Goal: Task Accomplishment & Management: Manage account settings

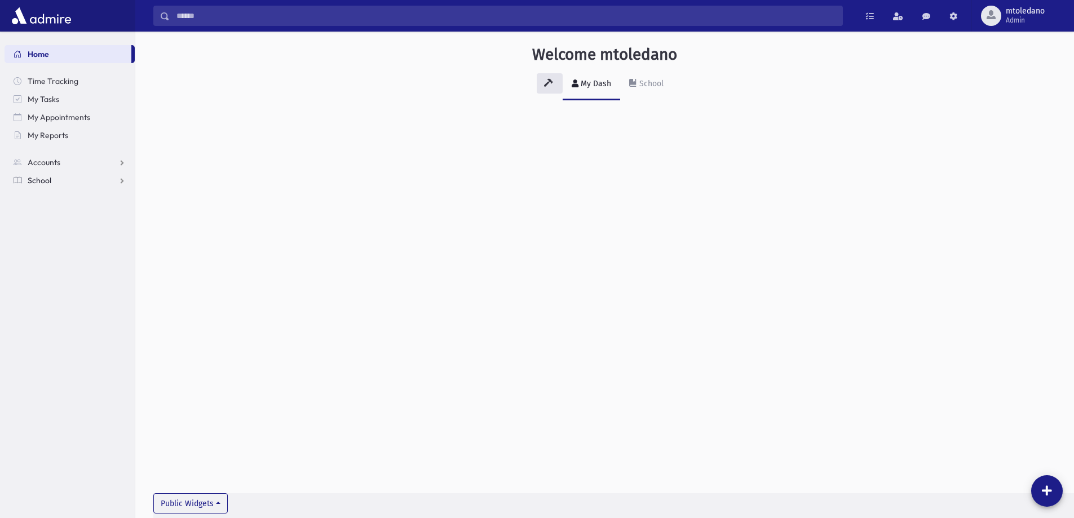
click at [26, 177] on link "School" at bounding box center [70, 180] width 130 height 18
click at [48, 199] on span "Students" at bounding box center [49, 198] width 31 height 10
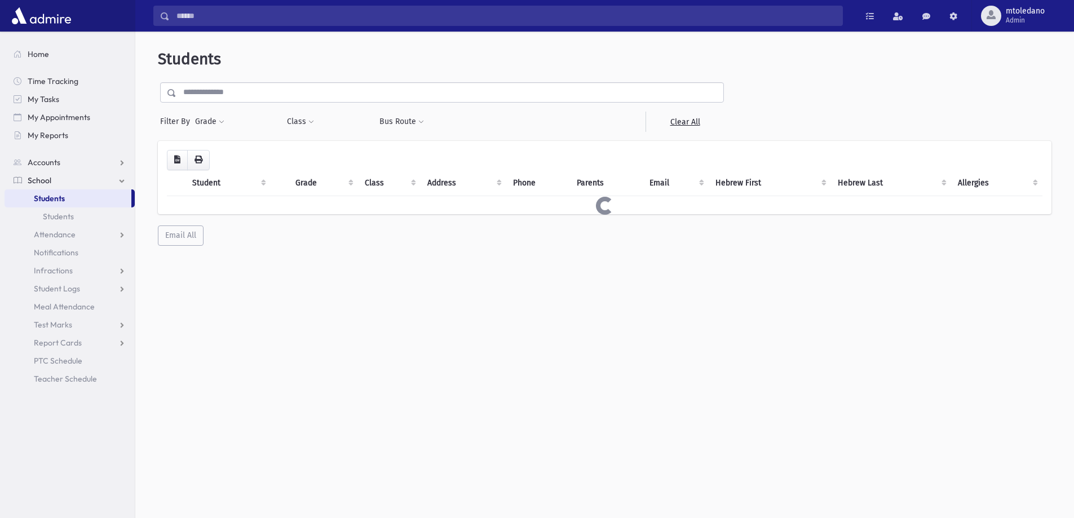
click at [266, 85] on input "text" at bounding box center [450, 92] width 547 height 20
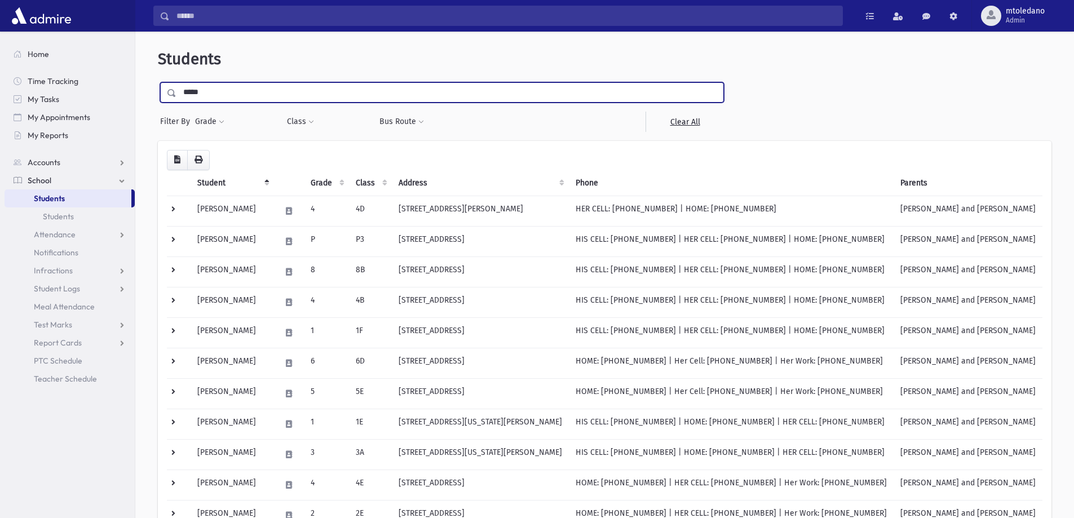
type input "*****"
click at [158, 82] on input "submit" at bounding box center [174, 89] width 32 height 15
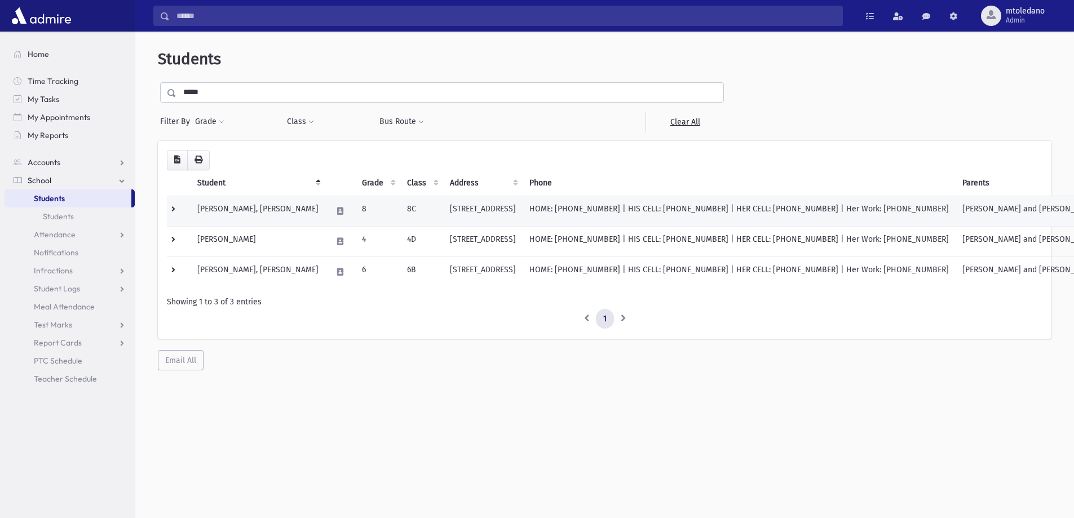
click at [214, 207] on td "Daina, Dovi" at bounding box center [258, 211] width 135 height 30
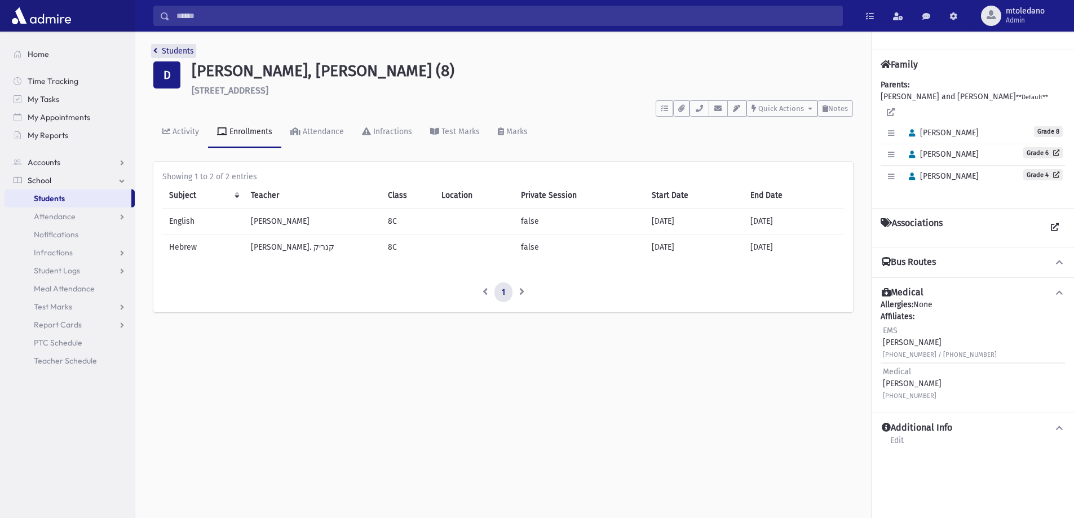
click at [175, 51] on link "Students" at bounding box center [173, 51] width 41 height 10
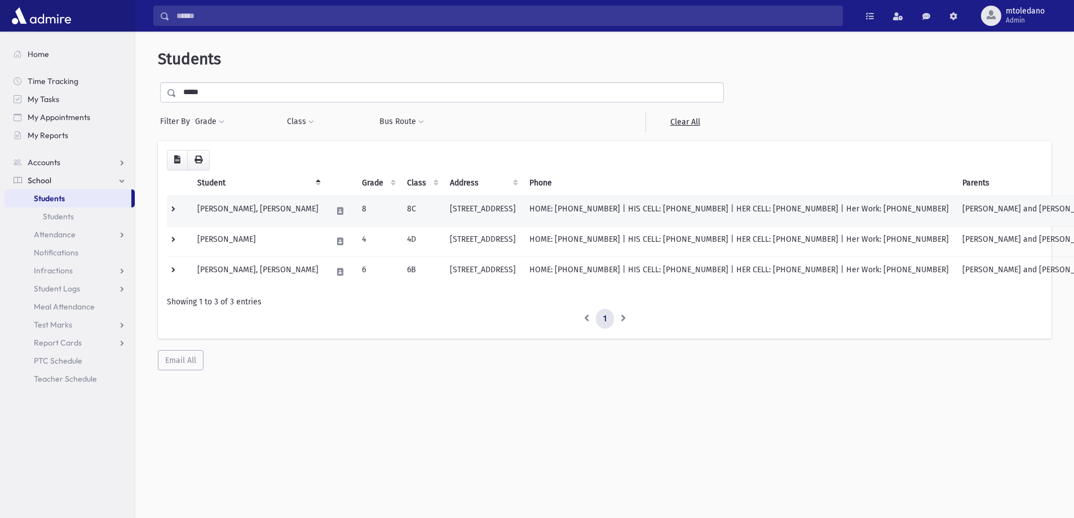
click at [214, 211] on td "Daina, Dovi" at bounding box center [258, 211] width 135 height 30
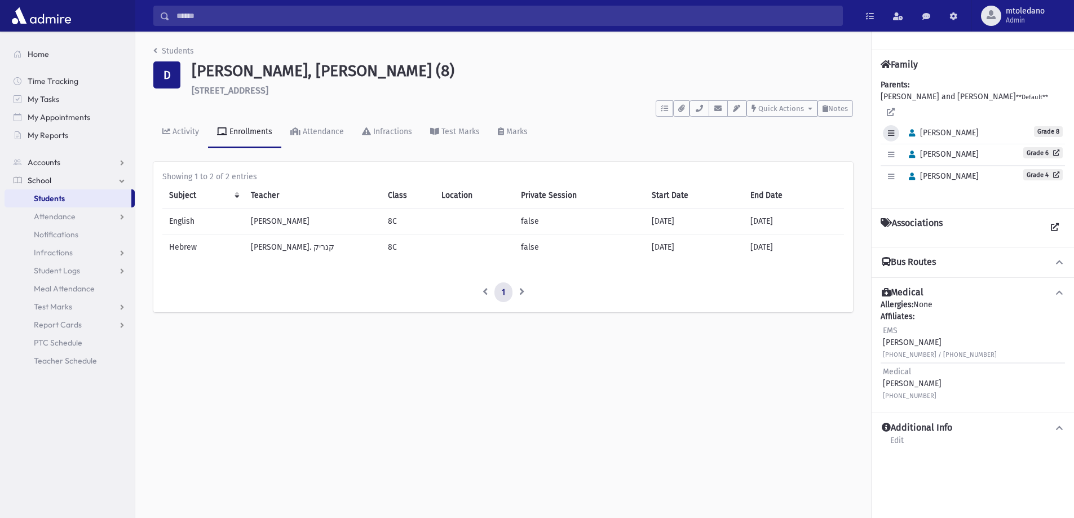
click at [894, 130] on icon "button" at bounding box center [891, 133] width 6 height 7
click at [900, 152] on link "Edit Individual" at bounding box center [928, 162] width 90 height 21
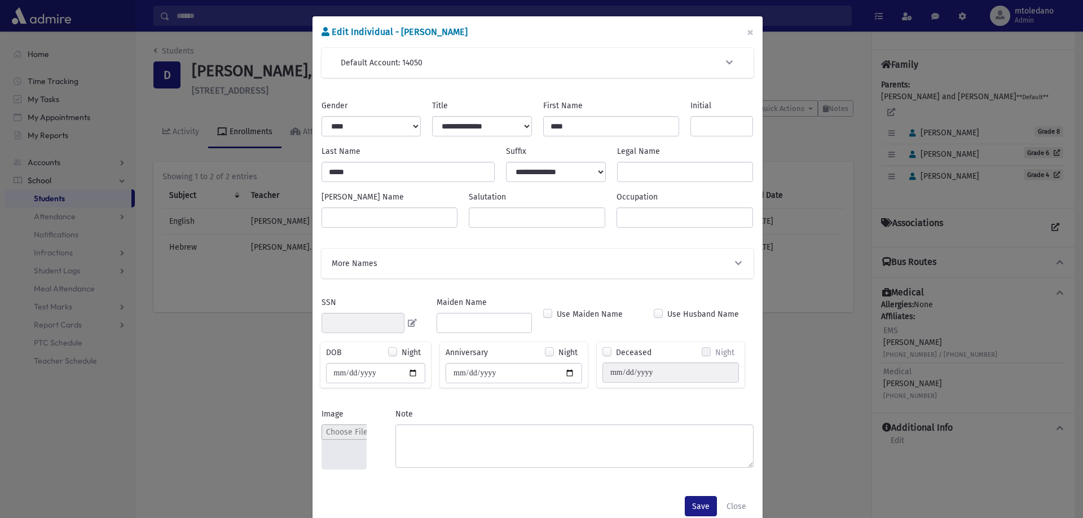
click at [733, 259] on span "button" at bounding box center [738, 264] width 10 height 12
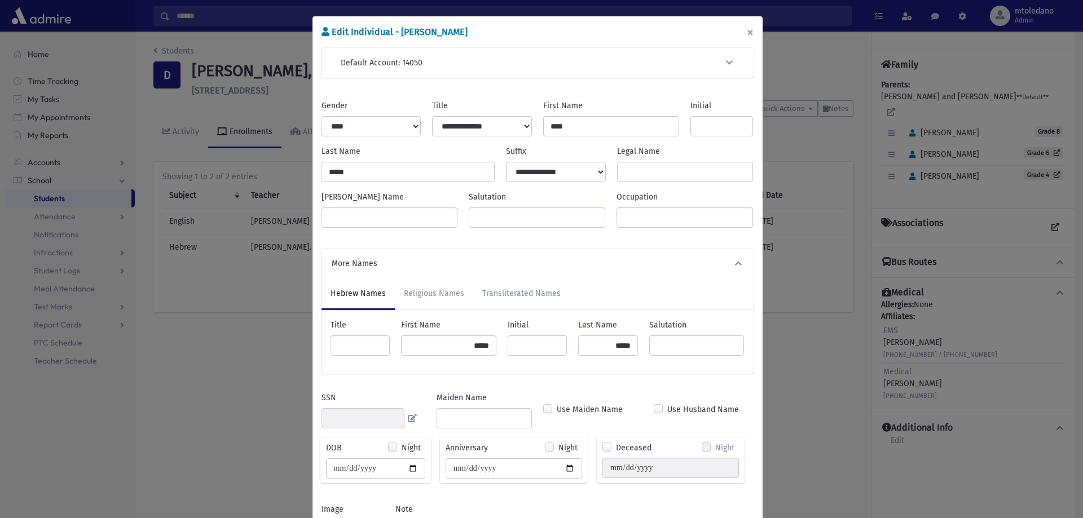
click at [748, 29] on button "×" at bounding box center [750, 32] width 25 height 32
